Goal: Task Accomplishment & Management: Complete application form

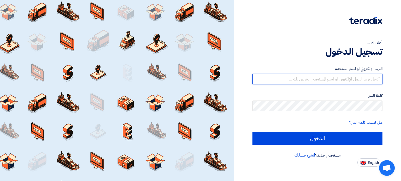
click at [313, 79] on input "text" at bounding box center [317, 79] width 130 height 10
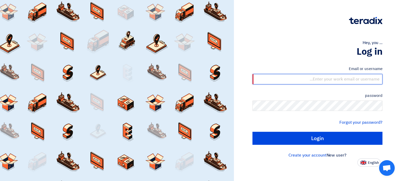
type input "[EMAIL_ADDRESS][DOMAIN_NAME]"
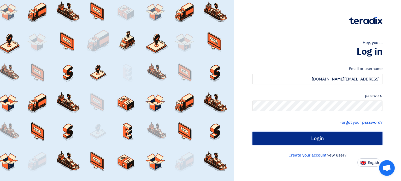
click at [324, 136] on input "Login" at bounding box center [317, 138] width 130 height 13
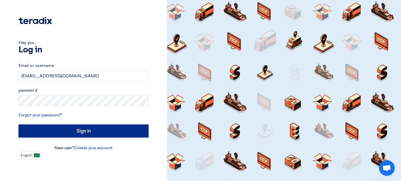
type input "Sign in"
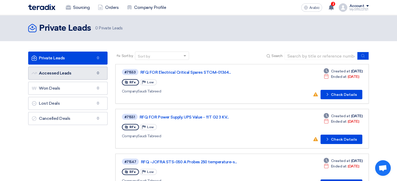
click at [73, 70] on link "Accessed Leads Accessed Leads 0" at bounding box center [67, 73] width 79 height 13
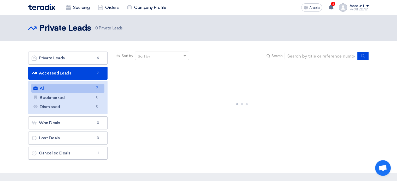
click at [85, 87] on link "All All 7" at bounding box center [67, 88] width 73 height 9
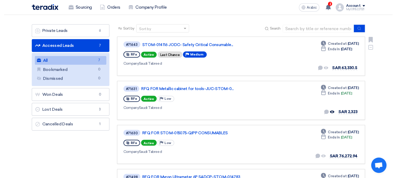
scroll to position [26, 0]
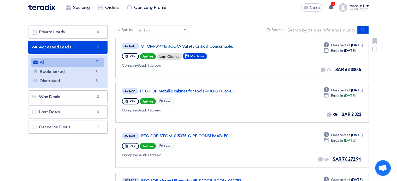
click at [189, 47] on font "STOM-014116 JODC- Safety Critical Consumable..." at bounding box center [187, 46] width 93 height 5
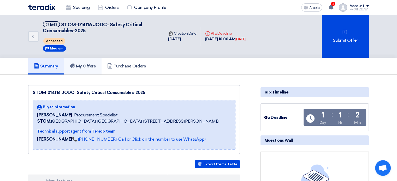
click at [86, 66] on font "My Offers" at bounding box center [86, 66] width 20 height 5
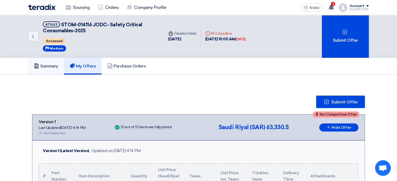
click at [51, 61] on link "Summary" at bounding box center [46, 66] width 36 height 17
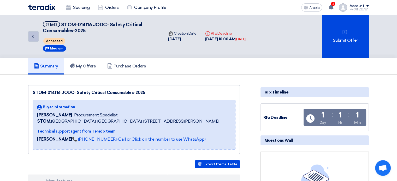
click at [33, 32] on link "Back" at bounding box center [33, 36] width 10 height 10
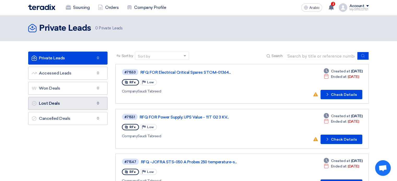
click at [74, 103] on link "Lost Deals Lost Deals 0" at bounding box center [67, 103] width 79 height 13
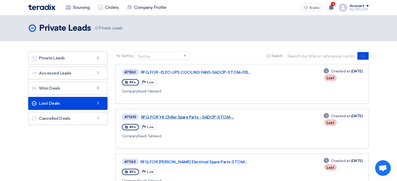
click at [204, 117] on font "RFQ FOR YK Chiller Spare Parts - SADCP-STOM-..." at bounding box center [187, 117] width 93 height 5
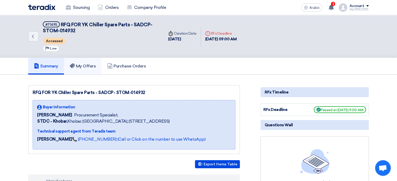
click at [93, 67] on font "My Offers" at bounding box center [86, 66] width 20 height 5
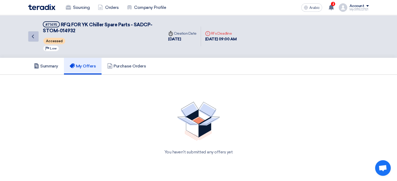
click at [33, 40] on link "Back" at bounding box center [33, 36] width 10 height 10
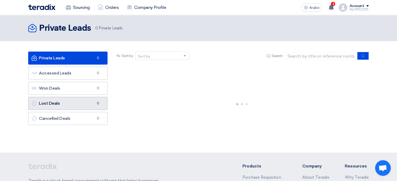
click at [93, 104] on link "Lost Deals Lost Deals 0" at bounding box center [67, 103] width 79 height 13
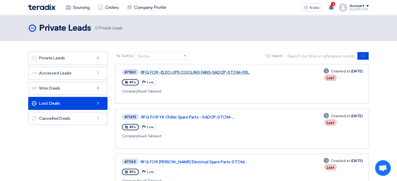
click at [199, 70] on font "RFQ FOR -ELEC-UPS COOLING FANS-SADCP-STOM-015..." at bounding box center [195, 72] width 109 height 5
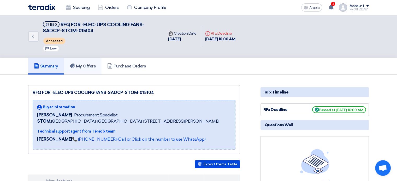
click at [84, 67] on font "My Offers" at bounding box center [86, 66] width 20 height 5
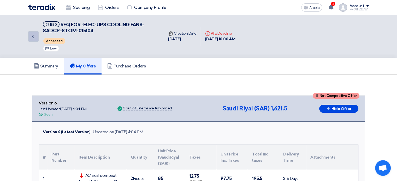
click at [34, 33] on link "Back" at bounding box center [33, 36] width 10 height 10
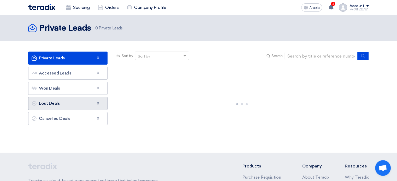
click at [79, 101] on link "Lost Deals Lost Deals 0" at bounding box center [67, 103] width 79 height 13
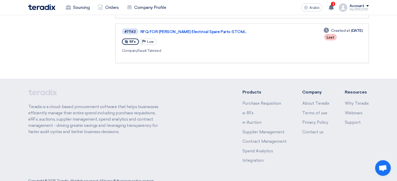
scroll to position [52, 0]
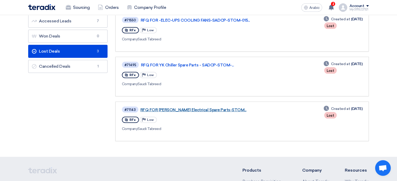
click at [183, 108] on font "RFQ FOR [PERSON_NAME] Electrical Spare Parts-STOM..." at bounding box center [193, 110] width 106 height 5
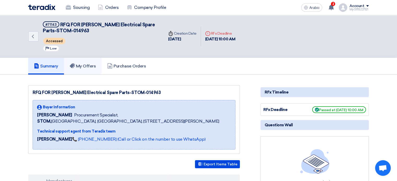
click at [94, 68] on link "My Offers" at bounding box center [83, 66] width 38 height 17
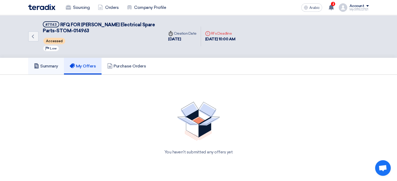
click at [48, 68] on font "Summary" at bounding box center [49, 66] width 18 height 5
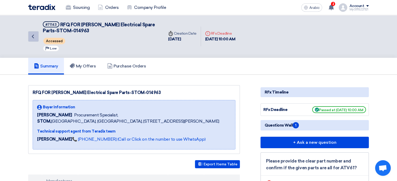
click at [35, 32] on link "Back" at bounding box center [33, 36] width 10 height 10
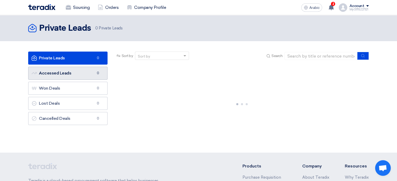
click at [71, 73] on link "Accessed Leads Accessed Leads 0" at bounding box center [67, 73] width 79 height 13
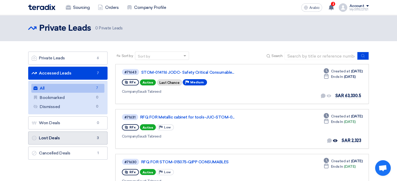
click at [80, 140] on link "Lost Deals Lost Deals 3" at bounding box center [67, 138] width 79 height 13
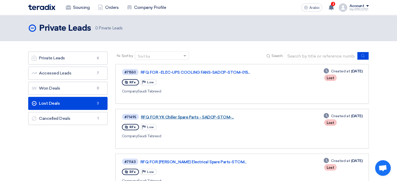
click at [168, 116] on font "RFQ FOR YK Chiller Spare Parts - SADCP-STOM-..." at bounding box center [187, 117] width 93 height 5
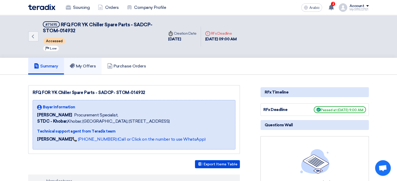
click at [79, 70] on link "My Offers" at bounding box center [83, 66] width 38 height 17
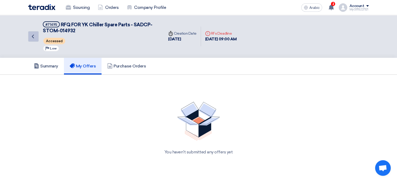
click at [30, 37] on icon "Back" at bounding box center [33, 36] width 6 height 6
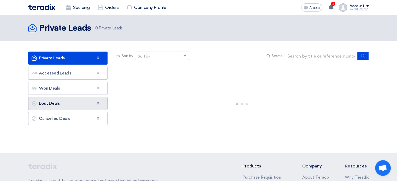
click at [67, 103] on link "Lost Deals Lost Deals 0" at bounding box center [67, 103] width 79 height 13
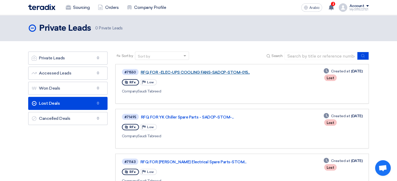
click at [210, 72] on font "RFQ FOR -ELEC-UPS COOLING FANS-SADCP-STOM-015..." at bounding box center [195, 72] width 109 height 5
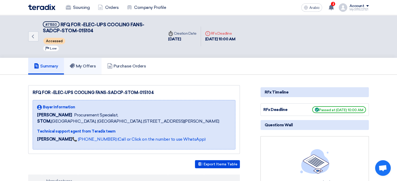
click at [80, 66] on font "My Offers" at bounding box center [86, 66] width 20 height 5
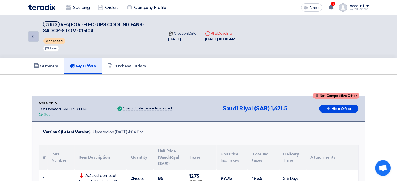
click at [31, 38] on icon "Back" at bounding box center [33, 36] width 6 height 6
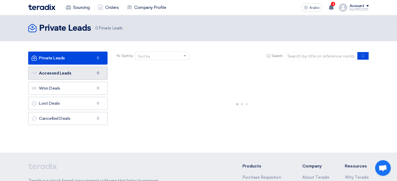
click at [66, 73] on font "Accessed Leads" at bounding box center [55, 73] width 32 height 5
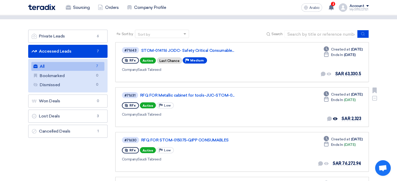
scroll to position [104, 0]
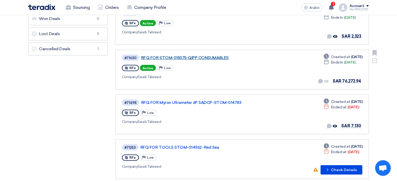
click at [199, 56] on font "RFQ FOR STOM-015075-QIPP CONSUMABLES" at bounding box center [184, 58] width 87 height 5
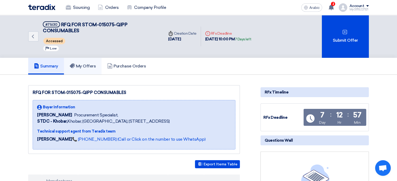
click at [90, 65] on font "My Offers" at bounding box center [86, 66] width 20 height 5
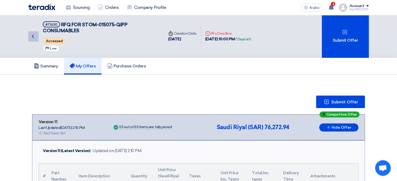
click at [34, 38] on icon "Back" at bounding box center [33, 36] width 6 height 6
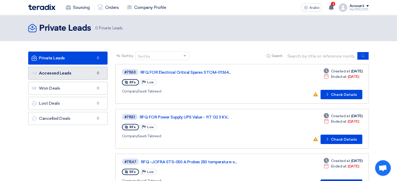
click at [73, 75] on link "Accessed Leads Accessed Leads 0" at bounding box center [67, 73] width 79 height 13
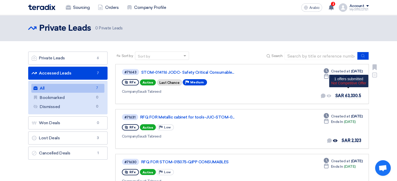
click at [347, 95] on font "SAR 63,330.5" at bounding box center [348, 95] width 26 height 5
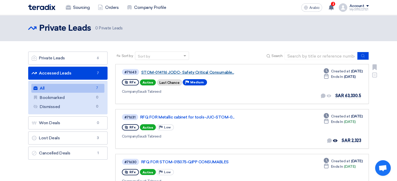
click at [148, 71] on font "STOM-014116 JODC- Safety Critical Consumable..." at bounding box center [187, 72] width 93 height 5
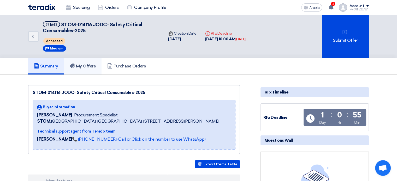
click at [90, 69] on link "My Offers" at bounding box center [83, 66] width 38 height 17
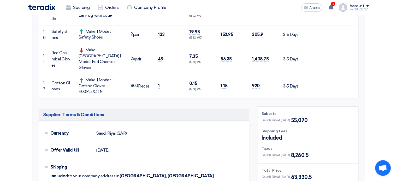
scroll to position [444, 0]
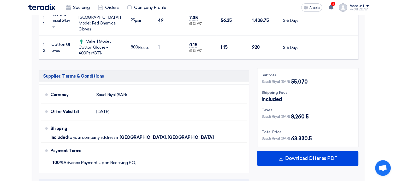
drag, startPoint x: 290, startPoint y: 69, endPoint x: 305, endPoint y: 69, distance: 14.6
click at [305, 79] on font "55,070" at bounding box center [299, 82] width 17 height 6
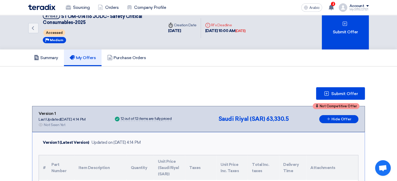
scroll to position [0, 0]
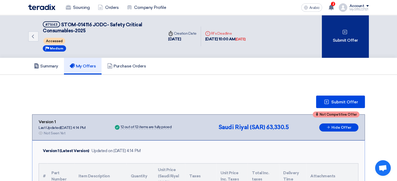
click at [346, 43] on div "Submit Offer" at bounding box center [345, 36] width 47 height 43
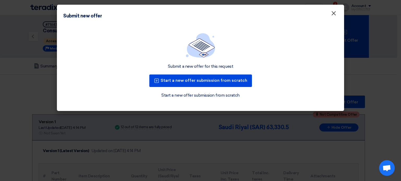
click at [333, 15] on font "×" at bounding box center [333, 14] width 5 height 10
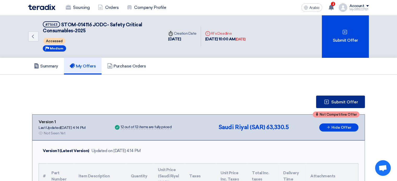
click at [334, 98] on button "Submit Offer" at bounding box center [340, 102] width 49 height 13
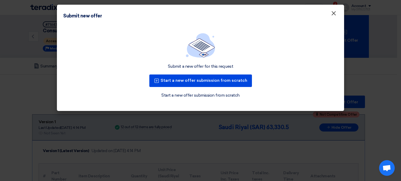
click at [332, 15] on font "×" at bounding box center [333, 14] width 5 height 10
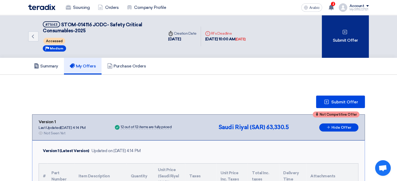
click at [351, 38] on font "Submit Offer" at bounding box center [345, 40] width 25 height 5
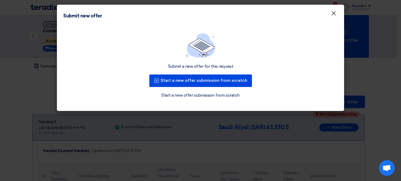
click at [333, 14] on font "×" at bounding box center [333, 14] width 5 height 10
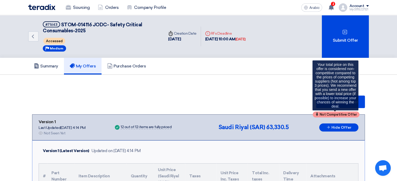
click at [333, 114] on font "Not Competitive Offer" at bounding box center [338, 115] width 37 height 4
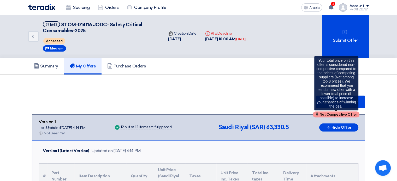
click at [333, 114] on font "Not Competitive Offer" at bounding box center [338, 115] width 37 height 4
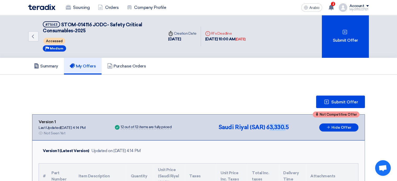
drag, startPoint x: 271, startPoint y: 127, endPoint x: 287, endPoint y: 126, distance: 16.7
click at [287, 126] on font "63,330.5" at bounding box center [277, 127] width 22 height 7
click at [273, 125] on font "63,330.5" at bounding box center [277, 127] width 22 height 7
click at [271, 125] on font "63,330.5" at bounding box center [277, 127] width 22 height 7
click at [50, 65] on font "Summary" at bounding box center [49, 66] width 18 height 5
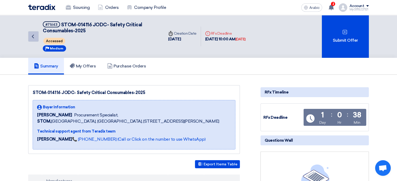
click at [33, 35] on icon "Back" at bounding box center [33, 36] width 6 height 6
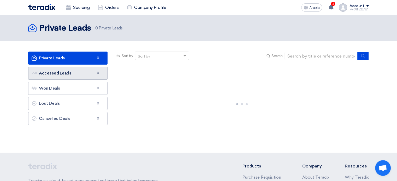
click at [71, 77] on link "Accessed Leads Accessed Leads 0" at bounding box center [67, 73] width 79 height 13
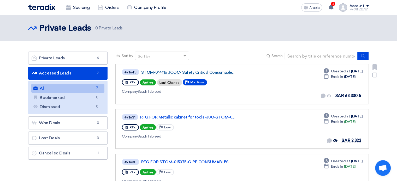
click at [201, 70] on font "STOM-014116 JODC- Safety Critical Consumable..." at bounding box center [187, 72] width 93 height 5
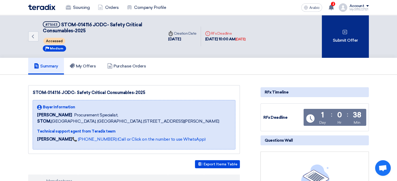
click at [344, 30] on icon at bounding box center [344, 32] width 5 height 5
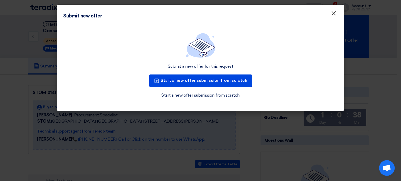
click at [335, 14] on font "×" at bounding box center [333, 14] width 5 height 10
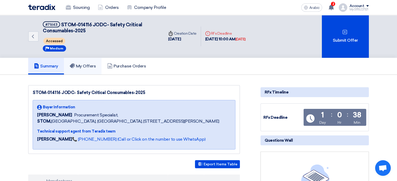
click at [89, 66] on font "My Offers" at bounding box center [86, 66] width 20 height 5
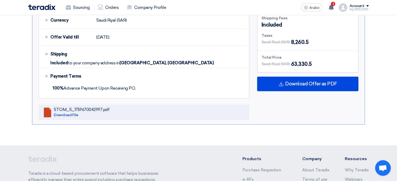
scroll to position [496, 0]
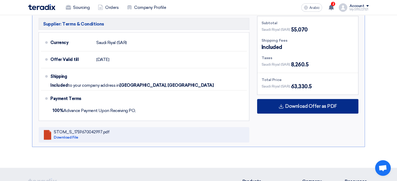
click at [293, 104] on font "Download Offer as PDF" at bounding box center [311, 107] width 52 height 6
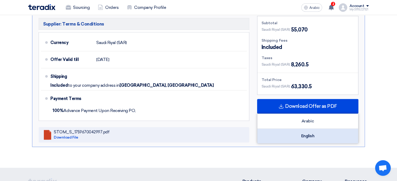
click at [298, 129] on div "English" at bounding box center [307, 136] width 101 height 15
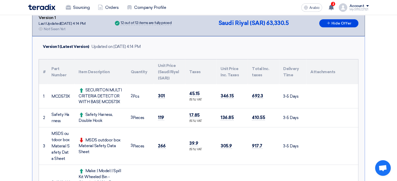
scroll to position [0, 0]
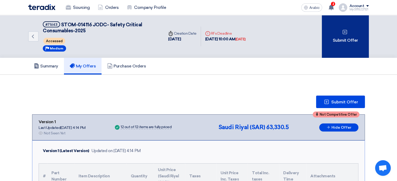
click at [347, 39] on font "Submit Offer" at bounding box center [345, 40] width 25 height 5
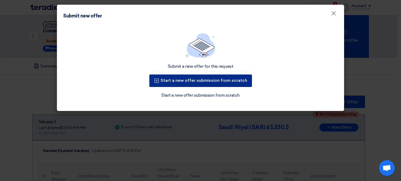
click at [173, 80] on font "Start a new offer submission from scratch" at bounding box center [204, 80] width 87 height 5
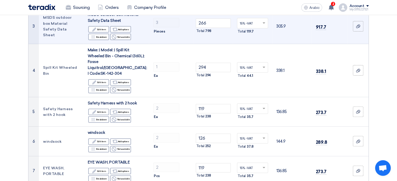
scroll to position [157, 0]
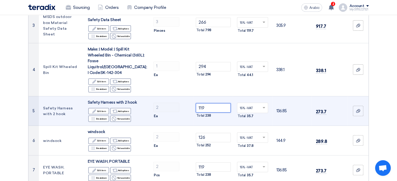
click at [214, 103] on input "119" at bounding box center [213, 107] width 35 height 9
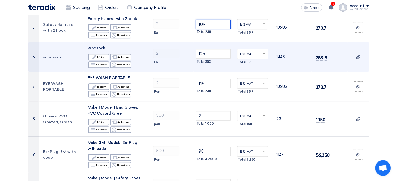
scroll to position [235, 0]
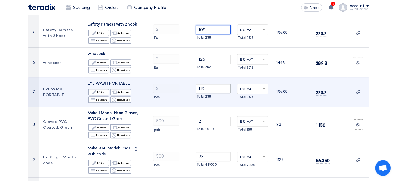
type input "109"
click at [210, 84] on input "119" at bounding box center [213, 88] width 35 height 9
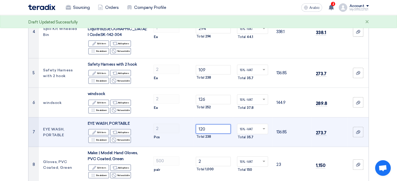
scroll to position [183, 0]
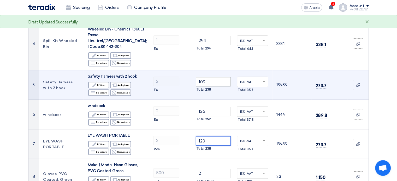
type input "120"
click at [212, 77] on input "109" at bounding box center [213, 81] width 35 height 9
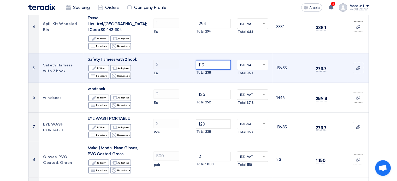
scroll to position [209, 0]
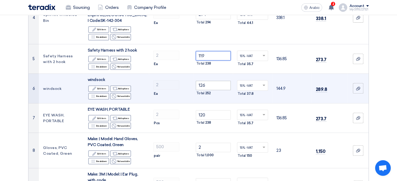
type input "119"
click at [207, 81] on input "126" at bounding box center [213, 85] width 35 height 9
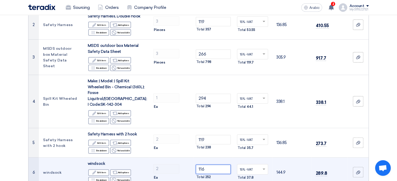
scroll to position [78, 0]
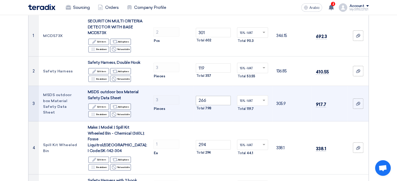
type input "116"
click at [212, 99] on input "266" at bounding box center [213, 100] width 35 height 9
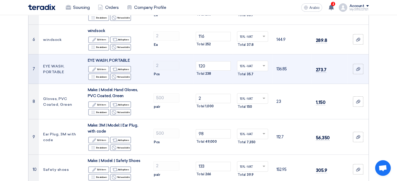
scroll to position [261, 0]
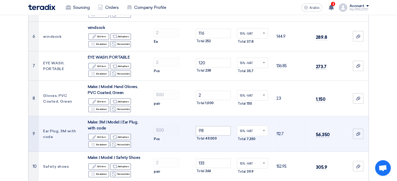
type input "239"
click at [209, 126] on input "98" at bounding box center [213, 130] width 35 height 9
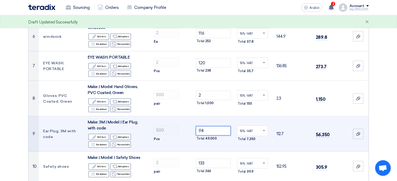
type input "94"
click at [180, 140] on td "500 Pcs" at bounding box center [171, 134] width 45 height 36
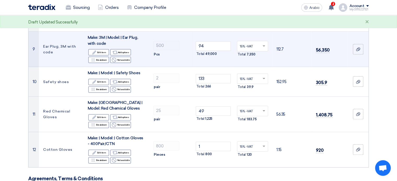
scroll to position [366, 0]
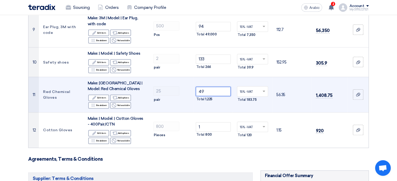
click at [212, 87] on input "49" at bounding box center [213, 91] width 35 height 9
type input "4"
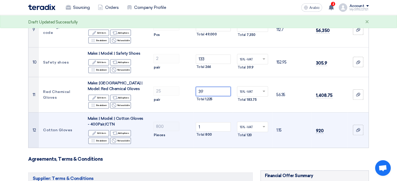
type input "39"
click at [180, 141] on td "800 Pieces" at bounding box center [171, 131] width 45 height 36
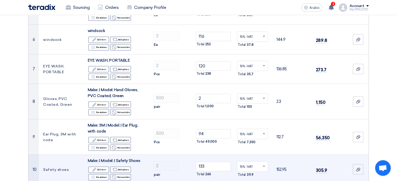
scroll to position [261, 0]
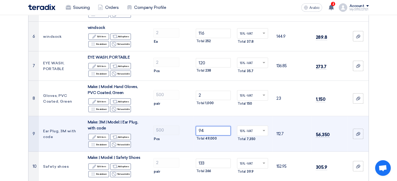
click at [222, 126] on input "94" at bounding box center [213, 130] width 35 height 9
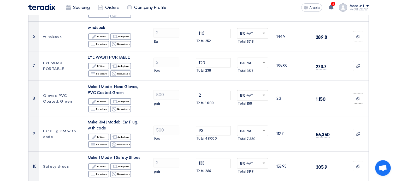
click at [378, 113] on section "Offer Details # Part Number Item Description Quantity Unit Price (SAR) Taxes + …" at bounding box center [198, 124] width 397 height 679
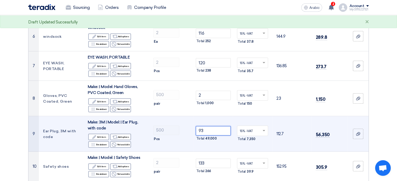
click at [208, 126] on input "93" at bounding box center [213, 130] width 35 height 9
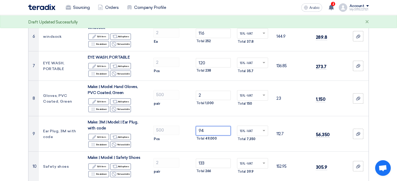
type input "94"
click at [388, 121] on section "Offer Details # Part Number Item Description Quantity Unit Price (SAR) Taxes + …" at bounding box center [198, 124] width 397 height 679
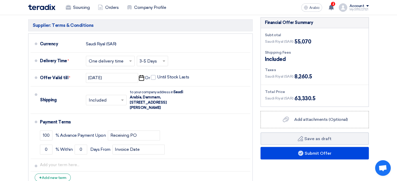
scroll to position [522, 0]
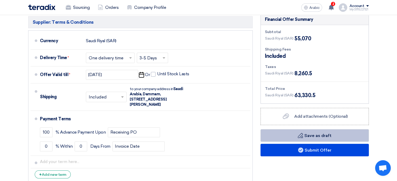
click at [296, 130] on button "Draft Save as draft" at bounding box center [315, 136] width 108 height 13
click at [312, 133] on font "Save as draft" at bounding box center [317, 135] width 27 height 5
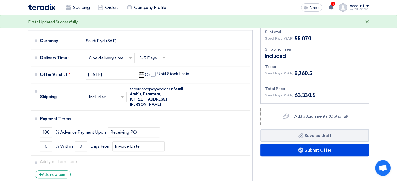
click at [367, 23] on font "×" at bounding box center [367, 22] width 4 height 9
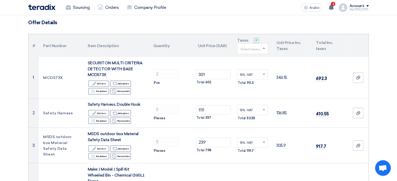
scroll to position [0, 0]
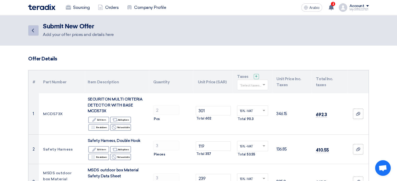
click at [34, 31] on icon "Back" at bounding box center [33, 30] width 6 height 6
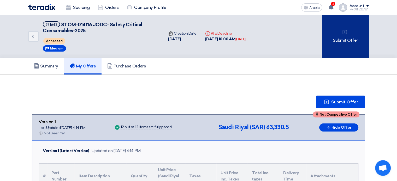
click at [349, 40] on font "Submit Offer" at bounding box center [345, 40] width 25 height 5
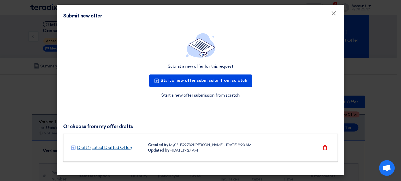
click at [99, 148] on font "Draft 1 (Latest Drafted Offer)" at bounding box center [104, 147] width 55 height 5
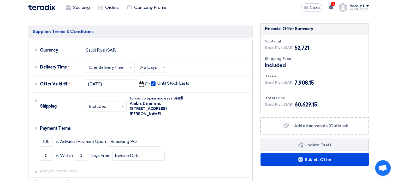
scroll to position [522, 0]
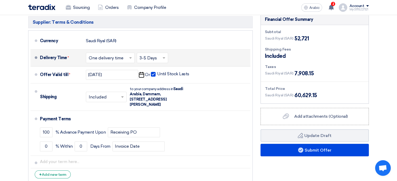
click at [166, 55] on span at bounding box center [164, 57] width 7 height 5
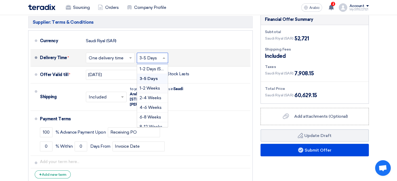
click at [150, 86] on font "1-2 Weeks" at bounding box center [150, 88] width 20 height 5
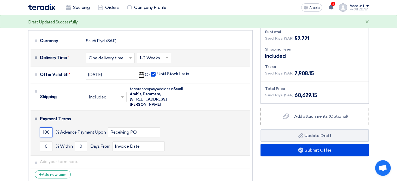
click at [49, 128] on input "100" at bounding box center [46, 133] width 13 height 10
type input "1"
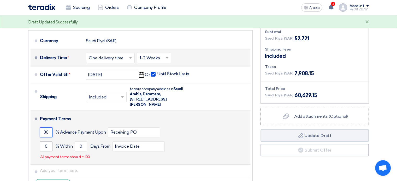
type input "30"
drag, startPoint x: 48, startPoint y: 139, endPoint x: 42, endPoint y: 138, distance: 6.2
click at [42, 142] on input "0" at bounding box center [46, 147] width 13 height 10
type input "70"
drag, startPoint x: 81, startPoint y: 139, endPoint x: 77, endPoint y: 138, distance: 4.5
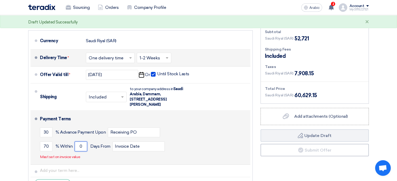
click at [77, 142] on input "0" at bounding box center [81, 147] width 13 height 10
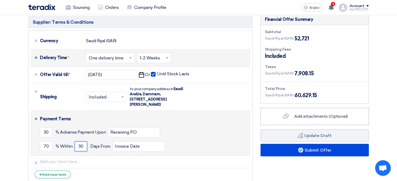
type input "30"
click at [208, 128] on div "30 % Advance Payment Upon Receiving PO" at bounding box center [144, 133] width 208 height 14
drag, startPoint x: 49, startPoint y: 125, endPoint x: 38, endPoint y: 125, distance: 11.2
click at [38, 125] on li "Payment Terms 30 % Advance Payment Upon Receiving PO 70 % Within 30" at bounding box center [141, 133] width 220 height 45
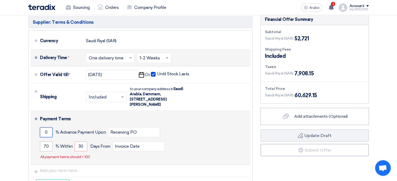
type input "0"
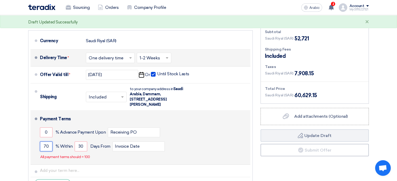
drag, startPoint x: 49, startPoint y: 141, endPoint x: 37, endPoint y: 140, distance: 11.5
click at [37, 140] on li "Payment Terms 0 % Advance Payment Upon Receiving PO 70 % Within 30" at bounding box center [141, 138] width 220 height 54
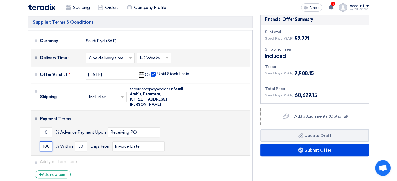
type input "100"
click at [205, 129] on div "0 % Advance Payment Upon Receiving PO" at bounding box center [144, 133] width 208 height 14
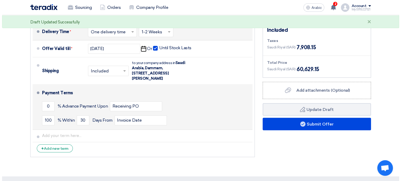
scroll to position [548, 0]
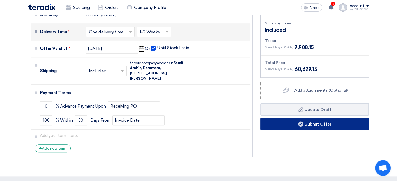
click at [313, 122] on font "Submit Offer" at bounding box center [318, 124] width 27 height 5
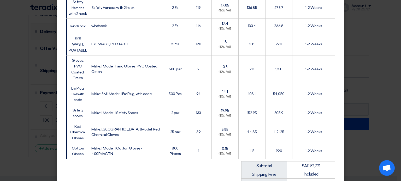
scroll to position [332, 0]
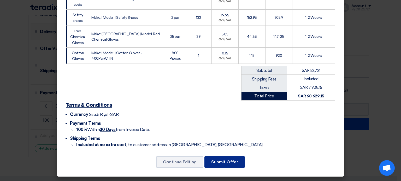
click at [221, 162] on font "Submit Offer" at bounding box center [224, 162] width 27 height 5
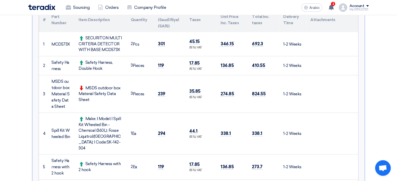
scroll to position [26, 0]
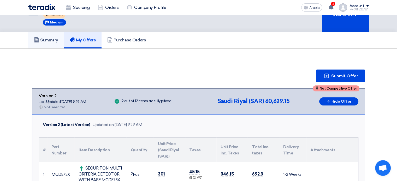
click at [48, 38] on font "Summary" at bounding box center [49, 40] width 18 height 5
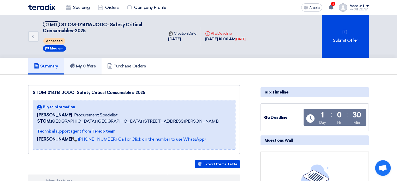
click at [81, 62] on link "My Offers" at bounding box center [83, 66] width 38 height 17
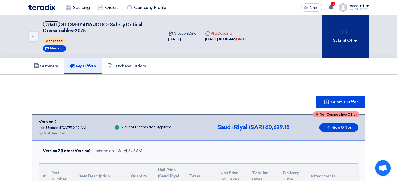
click at [342, 45] on div "Submit Offer" at bounding box center [345, 36] width 47 height 43
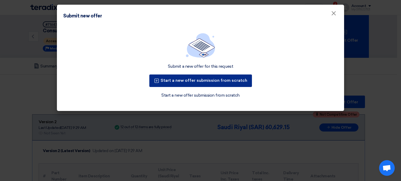
click at [223, 77] on button "Start a new offer submission from scratch" at bounding box center [200, 81] width 103 height 13
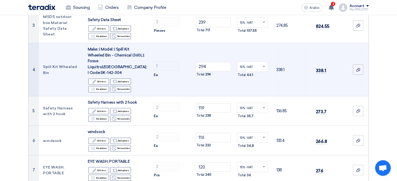
scroll to position [183, 0]
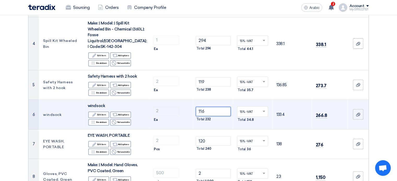
click at [206, 107] on input "116" at bounding box center [213, 111] width 35 height 9
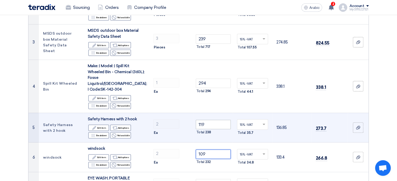
scroll to position [131, 0]
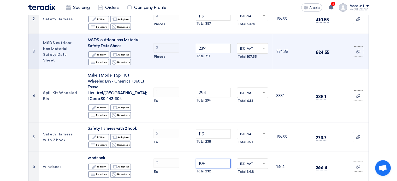
type input "109"
click at [213, 46] on input "239" at bounding box center [213, 48] width 35 height 9
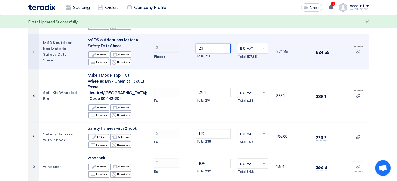
type input "2"
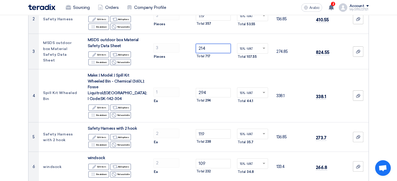
type input "214"
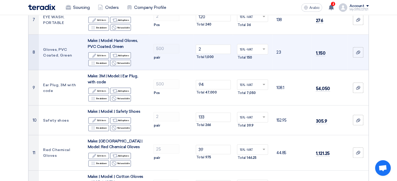
scroll to position [313, 0]
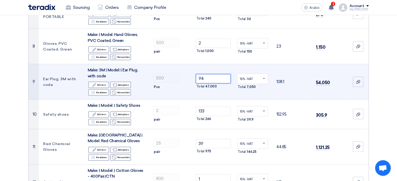
click at [210, 74] on input "94" at bounding box center [213, 78] width 35 height 9
type input "9"
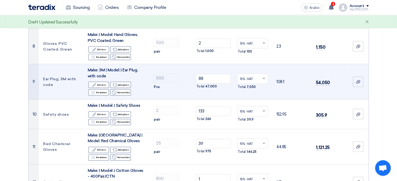
click at [184, 89] on td "500 Pcs" at bounding box center [171, 82] width 45 height 36
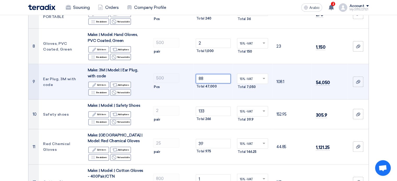
click at [213, 74] on input "88" at bounding box center [213, 78] width 35 height 9
click at [196, 84] on td "87 Total 47,000" at bounding box center [213, 82] width 39 height 36
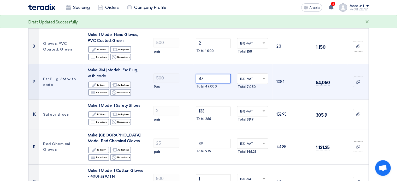
click at [209, 75] on input "87" at bounding box center [213, 78] width 35 height 9
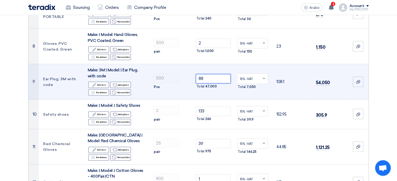
type input "88"
click at [196, 89] on td "88 Total 47,000" at bounding box center [213, 82] width 39 height 36
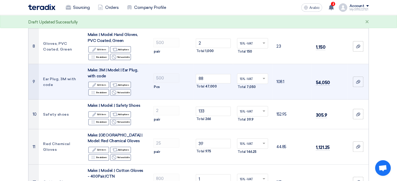
scroll to position [339, 0]
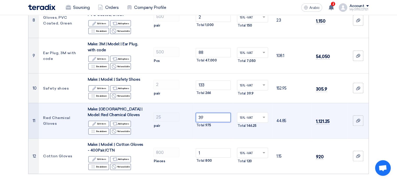
click at [204, 113] on input "39" at bounding box center [213, 117] width 35 height 9
type input "3"
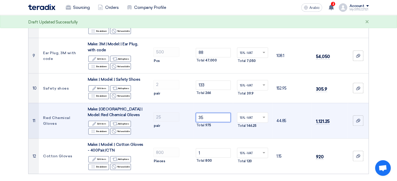
type input "35"
click at [187, 123] on div "pair" at bounding box center [171, 126] width 36 height 6
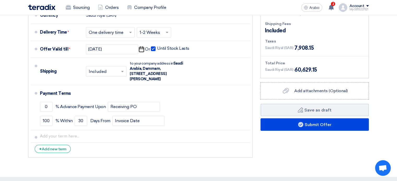
scroll to position [574, 0]
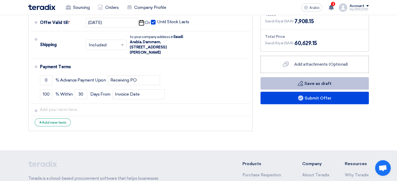
click at [295, 77] on button "Draft Save as draft" at bounding box center [315, 83] width 108 height 13
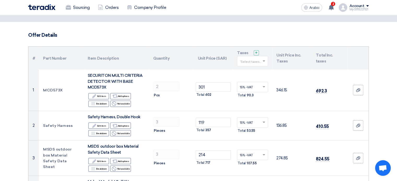
scroll to position [0, 0]
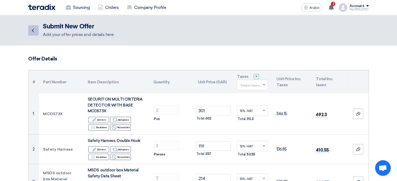
click at [32, 31] on icon "Back" at bounding box center [33, 30] width 6 height 6
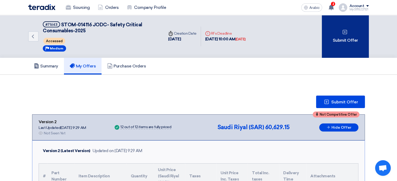
click at [335, 35] on div "Submit Offer" at bounding box center [345, 36] width 47 height 43
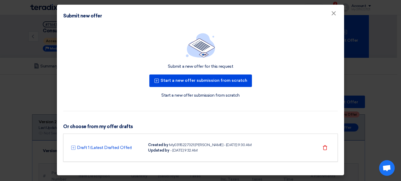
click at [119, 147] on font "Draft 1 (Latest Drafted Offer)" at bounding box center [104, 147] width 55 height 5
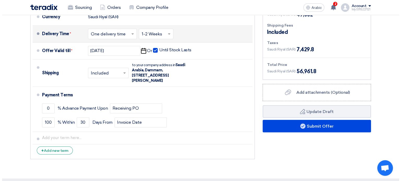
scroll to position [496, 0]
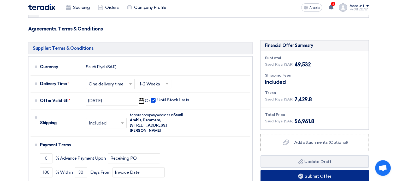
click at [309, 174] on font "Submit Offer" at bounding box center [318, 176] width 27 height 5
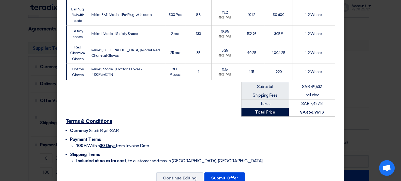
scroll to position [332, 0]
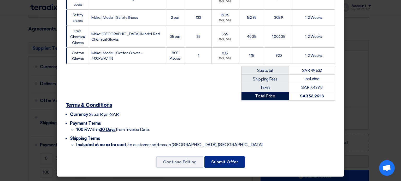
click at [225, 163] on font "Submit Offer" at bounding box center [224, 162] width 27 height 5
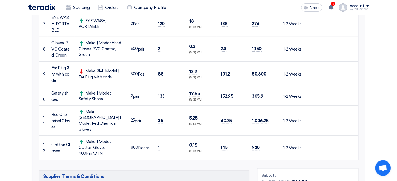
scroll to position [346, 0]
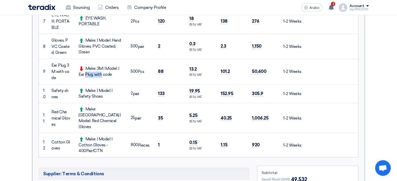
drag, startPoint x: 85, startPoint y: 60, endPoint x: 95, endPoint y: 64, distance: 10.4
click at [103, 66] on font "Make: 3M | Model: | Ear Plug, with code" at bounding box center [99, 71] width 40 height 11
drag, startPoint x: 51, startPoint y: 57, endPoint x: 61, endPoint y: 68, distance: 14.8
click at [61, 68] on td "Ear Plug, 3M with code" at bounding box center [60, 71] width 27 height 25
drag, startPoint x: 86, startPoint y: 61, endPoint x: 112, endPoint y: 66, distance: 26.9
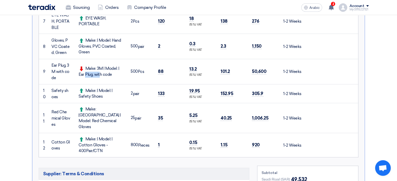
click at [112, 66] on div "Make: 3M | Model: | Ear Plug, with code" at bounding box center [101, 72] width 44 height 12
copy font "Make: 3M | Model: | Ear Plug, with code"
click at [115, 70] on div "Make: 3M | Model: | Ear Plug, with code" at bounding box center [101, 72] width 44 height 12
click at [163, 69] on font "88" at bounding box center [160, 71] width 5 height 5
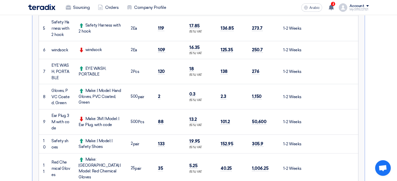
scroll to position [294, 0]
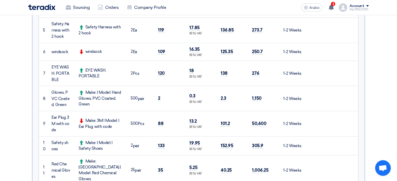
drag, startPoint x: 86, startPoint y: 44, endPoint x: 102, endPoint y: 46, distance: 16.6
click at [102, 49] on div "windsock" at bounding box center [101, 52] width 44 height 6
copy font "windsock"
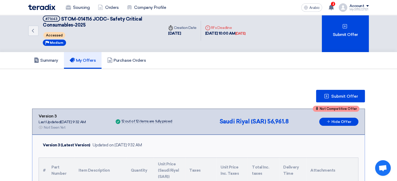
scroll to position [0, 0]
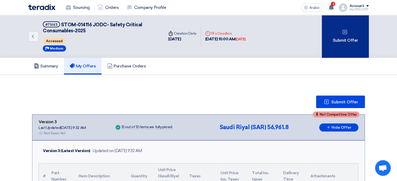
click at [336, 37] on div "Submit Offer" at bounding box center [345, 36] width 47 height 43
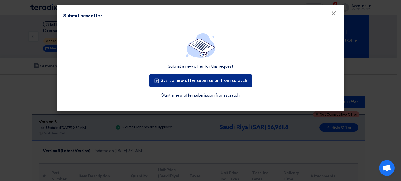
click at [179, 84] on button "Start a new offer submission from scratch" at bounding box center [200, 81] width 103 height 13
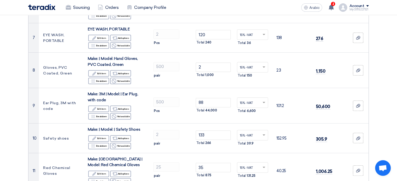
scroll to position [392, 0]
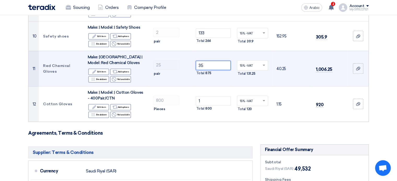
click at [208, 61] on input "35" at bounding box center [213, 65] width 35 height 9
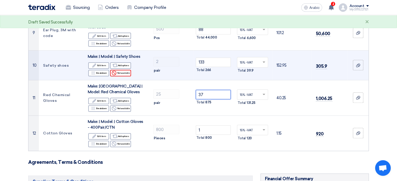
scroll to position [313, 0]
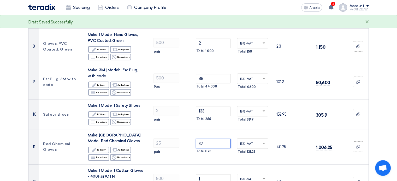
type input "37"
click at [16, 132] on section "Offer Details # Part Number Item Description Quantity Unit Price (SAR) Taxes + …" at bounding box center [198, 71] width 397 height 679
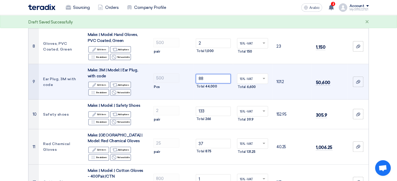
click at [208, 74] on input "88" at bounding box center [213, 78] width 35 height 9
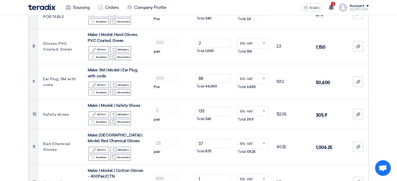
click at [7, 90] on section "Offer Details # Part Number Item Description Quantity Unit Price (SAR) Taxes + …" at bounding box center [198, 71] width 397 height 679
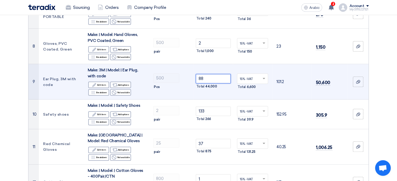
click at [205, 74] on input "88" at bounding box center [213, 78] width 35 height 9
type input "8"
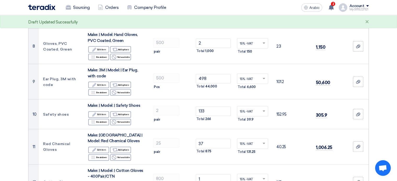
click at [383, 80] on section "Offer Details # Part Number Item Description Quantity Unit Price (SAR) Taxes + …" at bounding box center [198, 71] width 397 height 679
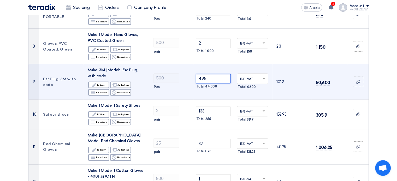
click at [217, 74] on input "498" at bounding box center [213, 78] width 35 height 9
type input "4"
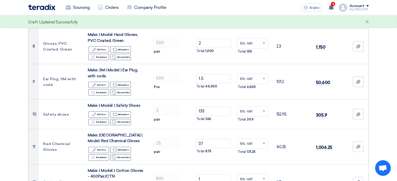
click at [388, 83] on section "Offer Details # Part Number Item Description Quantity Unit Price (SAR) Taxes + …" at bounding box center [198, 71] width 397 height 679
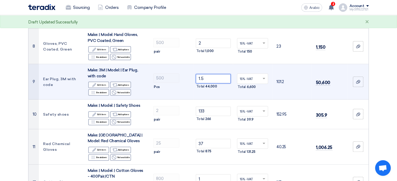
click at [208, 74] on input "1.5" at bounding box center [213, 78] width 35 height 9
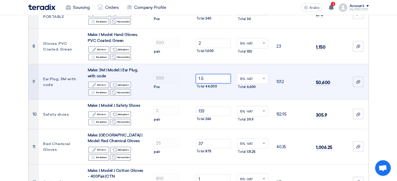
type input "1"
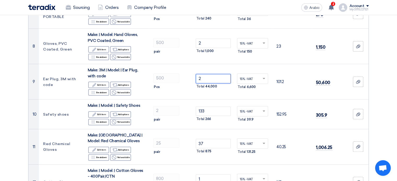
type input "2"
click at [385, 87] on section "Offer Details # Part Number Item Description Quantity Unit Price (SAR) Taxes + …" at bounding box center [198, 71] width 397 height 679
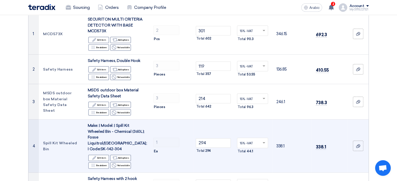
scroll to position [78, 0]
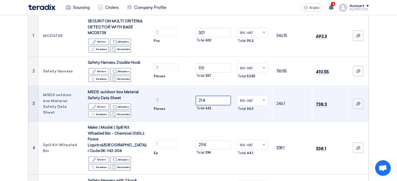
click at [208, 103] on input "214" at bounding box center [213, 100] width 35 height 9
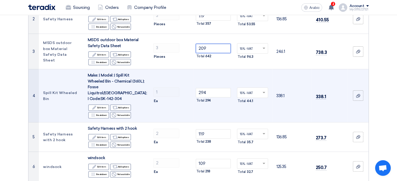
scroll to position [183, 0]
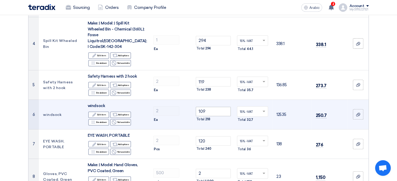
type input "209"
click at [208, 107] on input "109" at bounding box center [213, 111] width 35 height 9
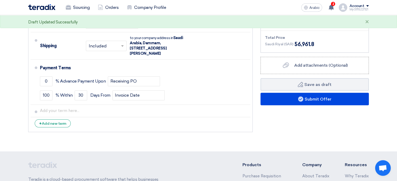
scroll to position [574, 0]
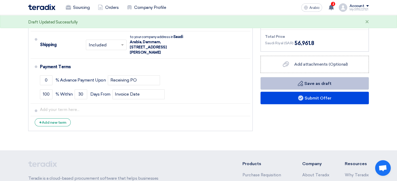
type input "104"
click at [323, 81] on font "Save as draft" at bounding box center [317, 83] width 27 height 5
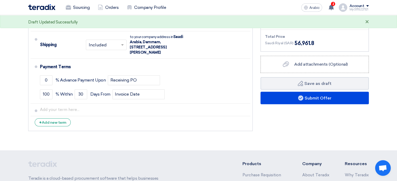
click at [367, 22] on font "×" at bounding box center [367, 22] width 4 height 9
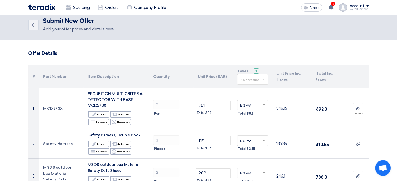
scroll to position [0, 0]
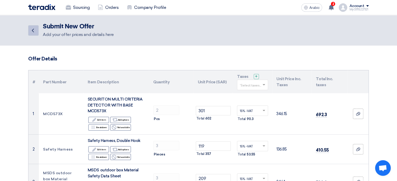
click at [32, 33] on icon "Back" at bounding box center [33, 30] width 6 height 6
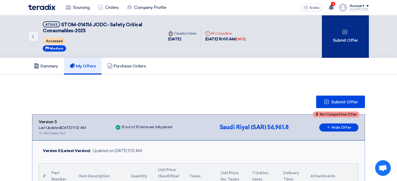
click at [346, 36] on div "Submit Offer" at bounding box center [345, 36] width 47 height 43
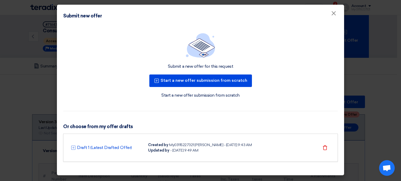
click at [105, 148] on font "Draft 1 (Latest Drafted Offer)" at bounding box center [104, 147] width 55 height 5
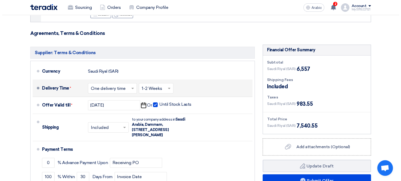
scroll to position [522, 0]
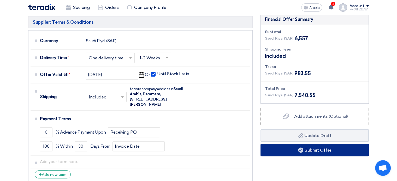
click at [316, 148] on font "Submit Offer" at bounding box center [318, 150] width 27 height 5
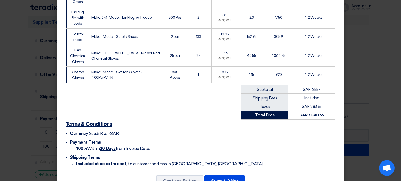
scroll to position [332, 0]
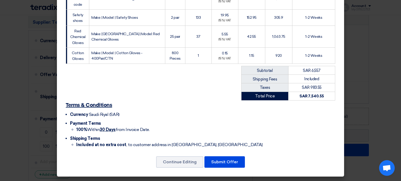
click at [222, 158] on button "Submit Offer" at bounding box center [224, 162] width 40 height 11
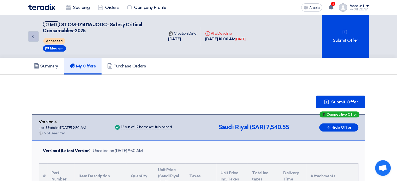
click at [33, 35] on use at bounding box center [33, 37] width 2 height 4
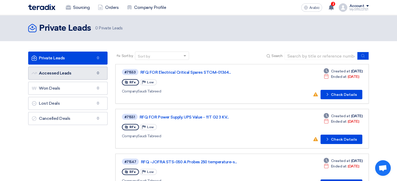
click at [77, 73] on link "Accessed Leads Accessed Leads 0" at bounding box center [67, 73] width 79 height 13
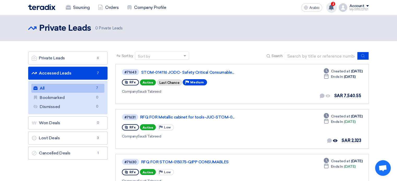
click at [334, 4] on font "2" at bounding box center [333, 4] width 2 height 4
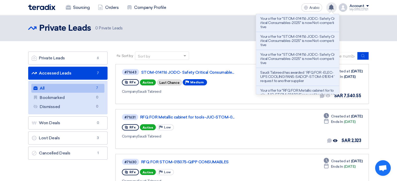
click at [331, 8] on use at bounding box center [331, 7] width 5 height 6
